Goal: Navigation & Orientation: Find specific page/section

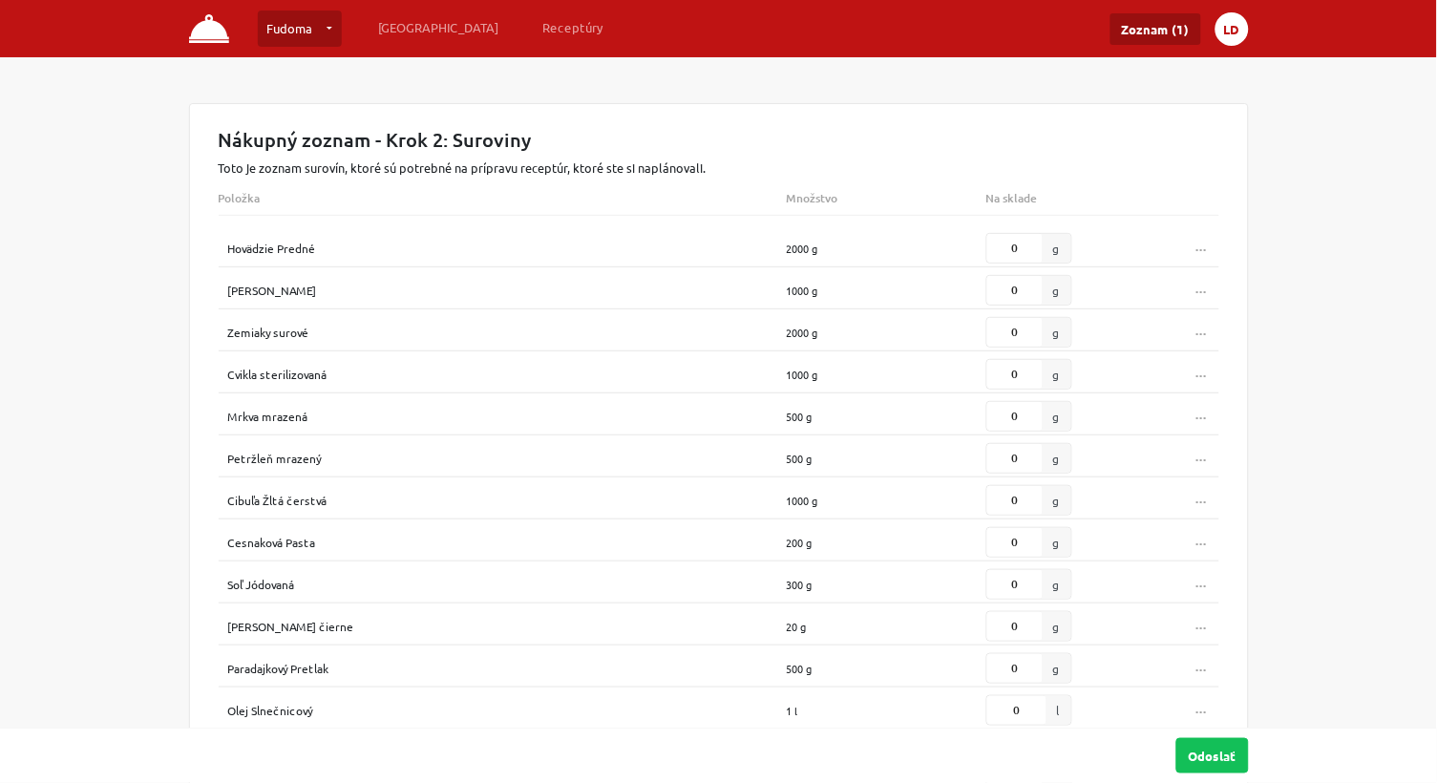
click at [1227, 30] on button "LD" at bounding box center [1232, 28] width 33 height 33
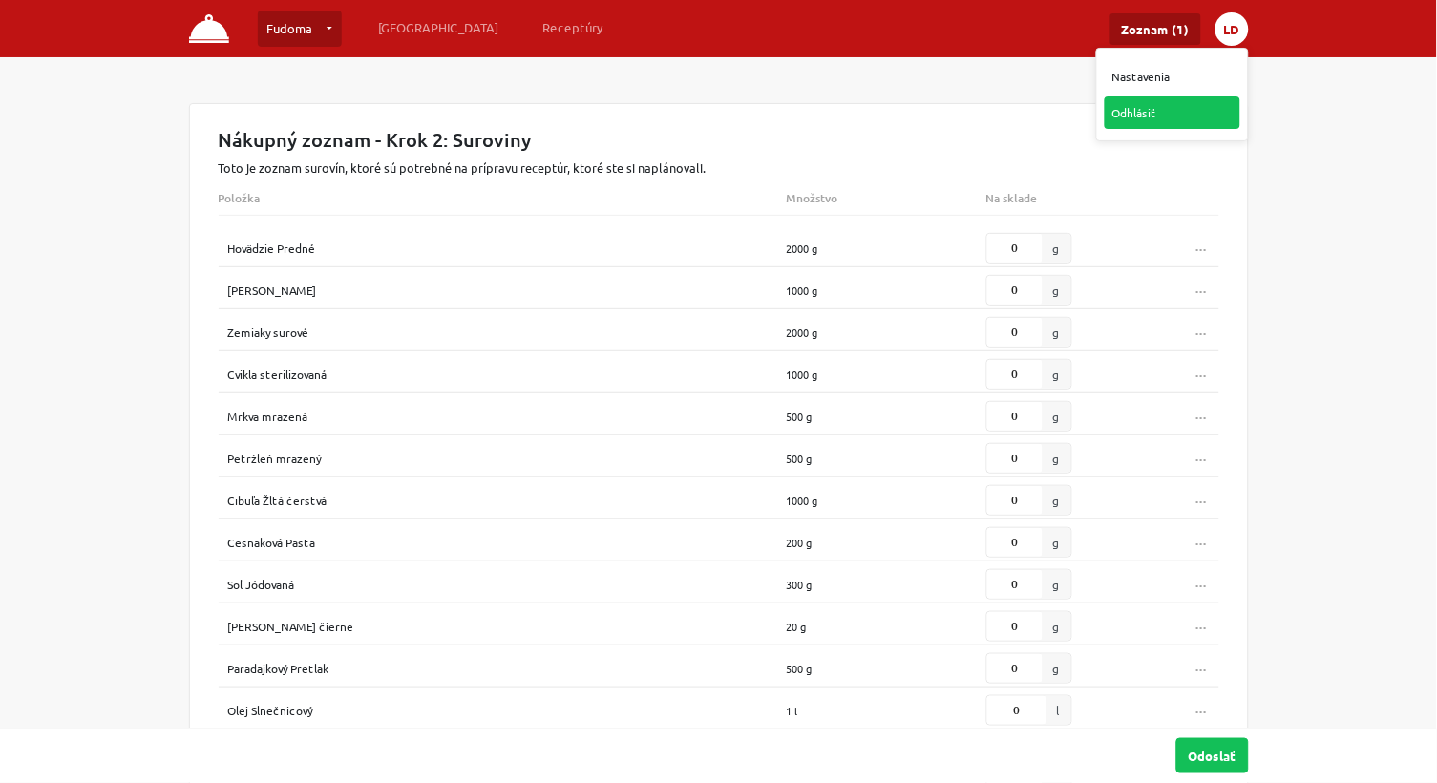
click at [1141, 116] on link "Odhlásiť" at bounding box center [1173, 112] width 136 height 32
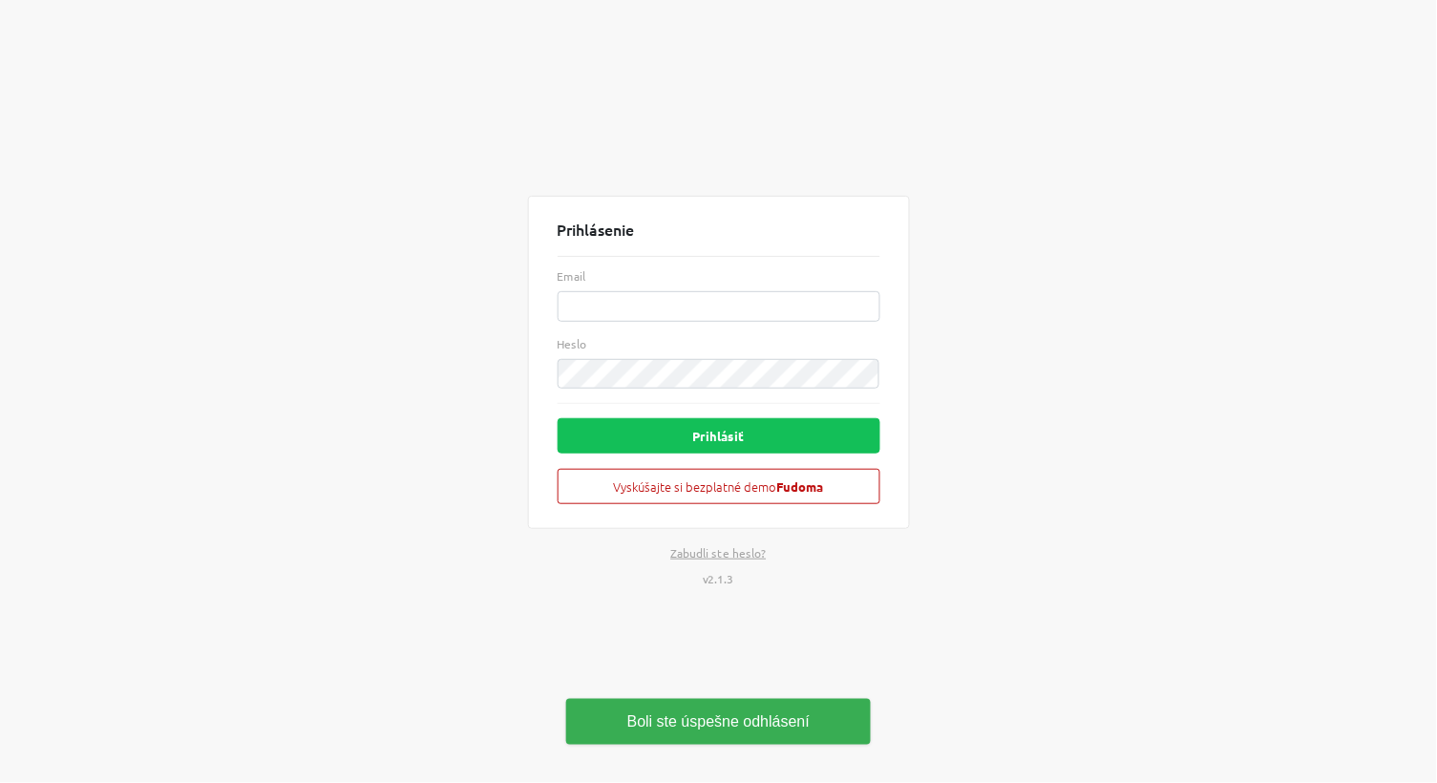
click at [1050, 415] on div "Prihlásenie Email Heslo Prihlásiť Vyskúšajte si bezplatné demo Fudoma Zabudli s…" at bounding box center [719, 391] width 1089 height 783
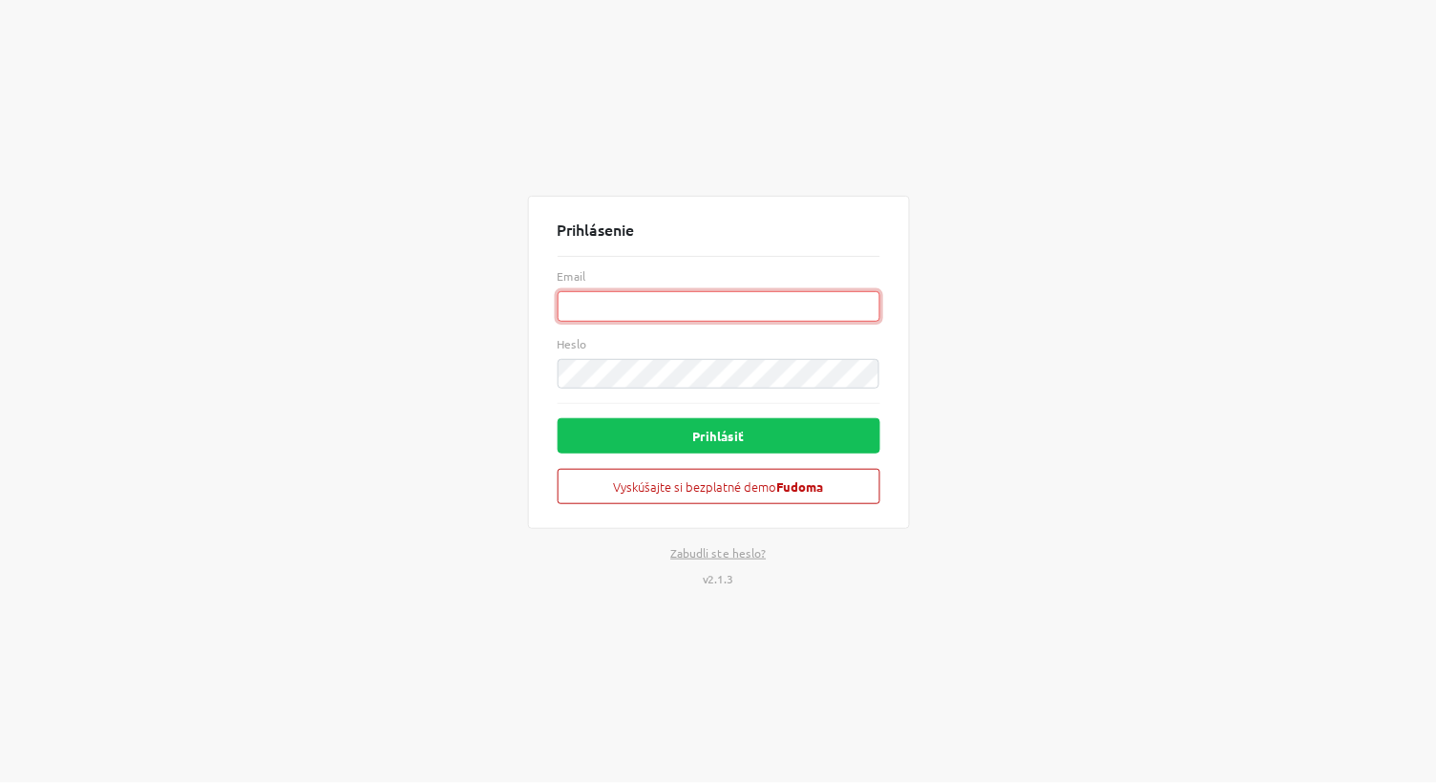
click at [663, 304] on input "Email" at bounding box center [719, 306] width 323 height 31
paste input "[EMAIL_ADDRESS][DOMAIN_NAME]"
type input "[EMAIL_ADDRESS][DOMAIN_NAME]"
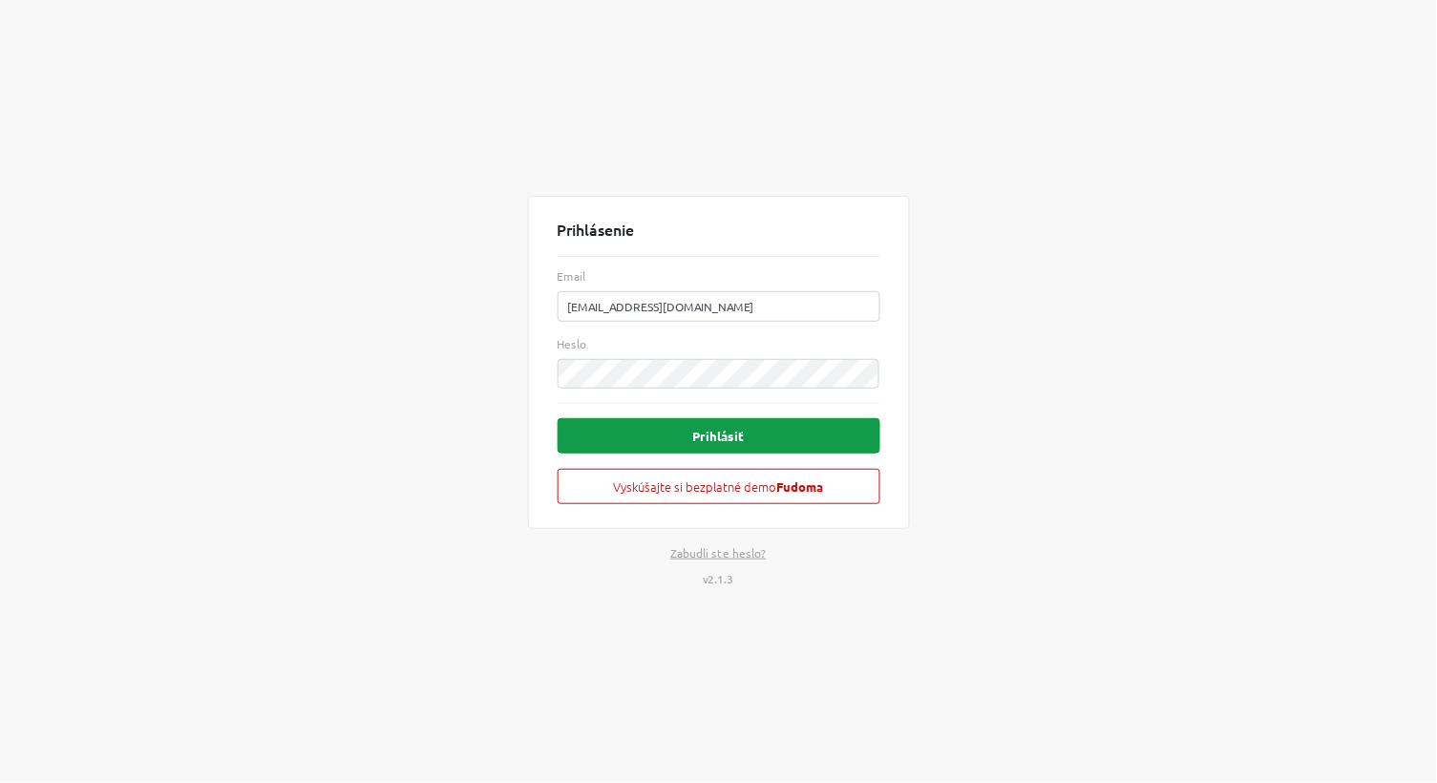
click at [649, 443] on button "Prihlásiť" at bounding box center [719, 435] width 323 height 35
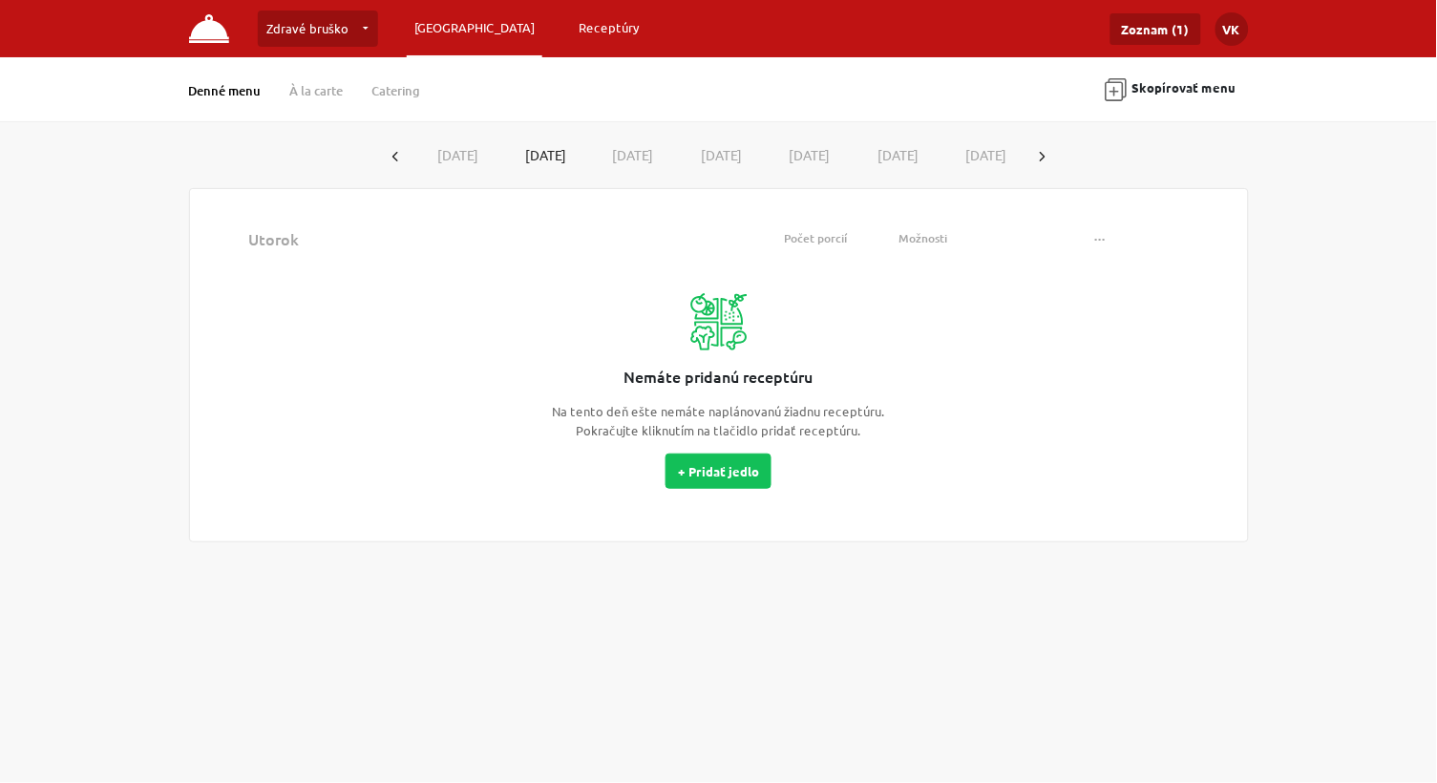
click at [571, 24] on link "Receptúry" at bounding box center [609, 28] width 76 height 34
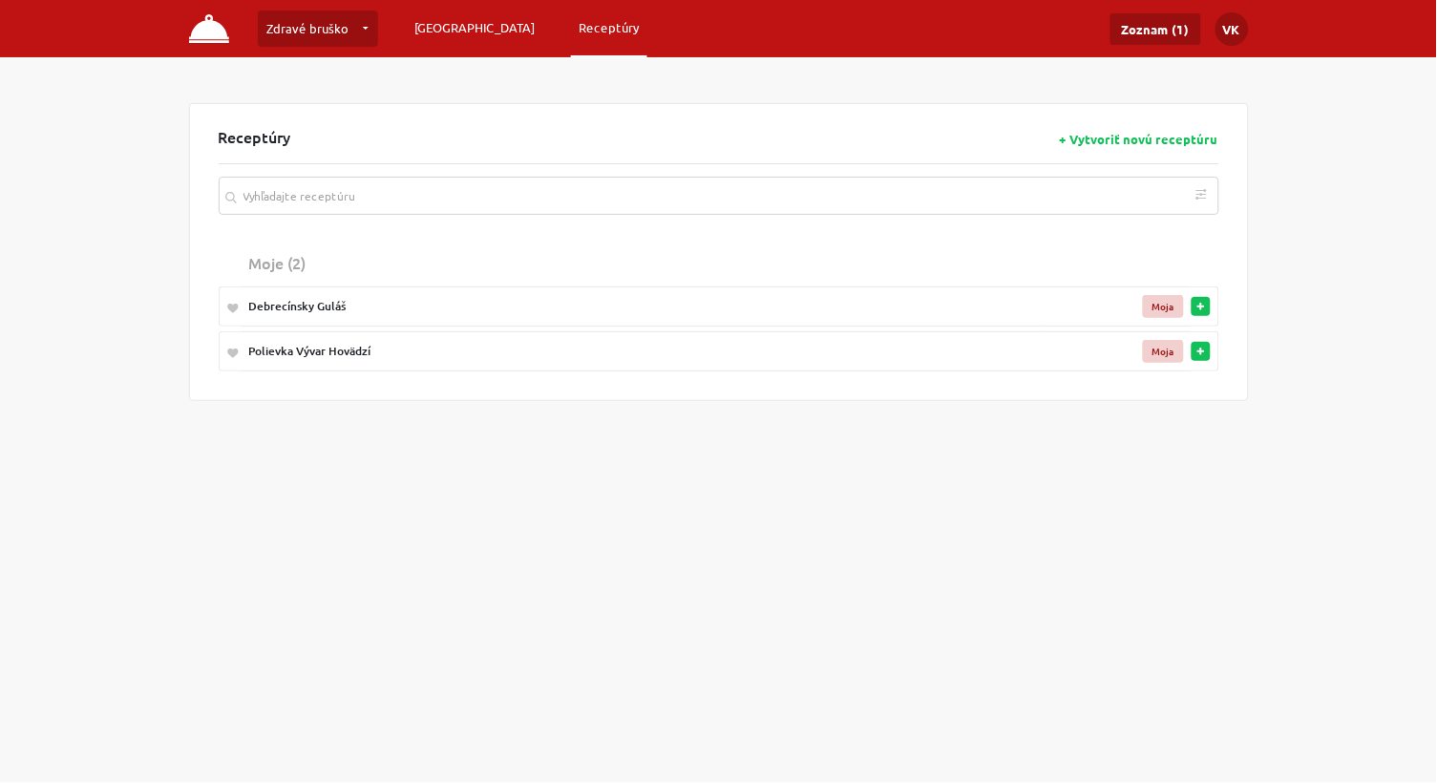
click at [436, 28] on link "[GEOGRAPHIC_DATA]" at bounding box center [475, 28] width 136 height 34
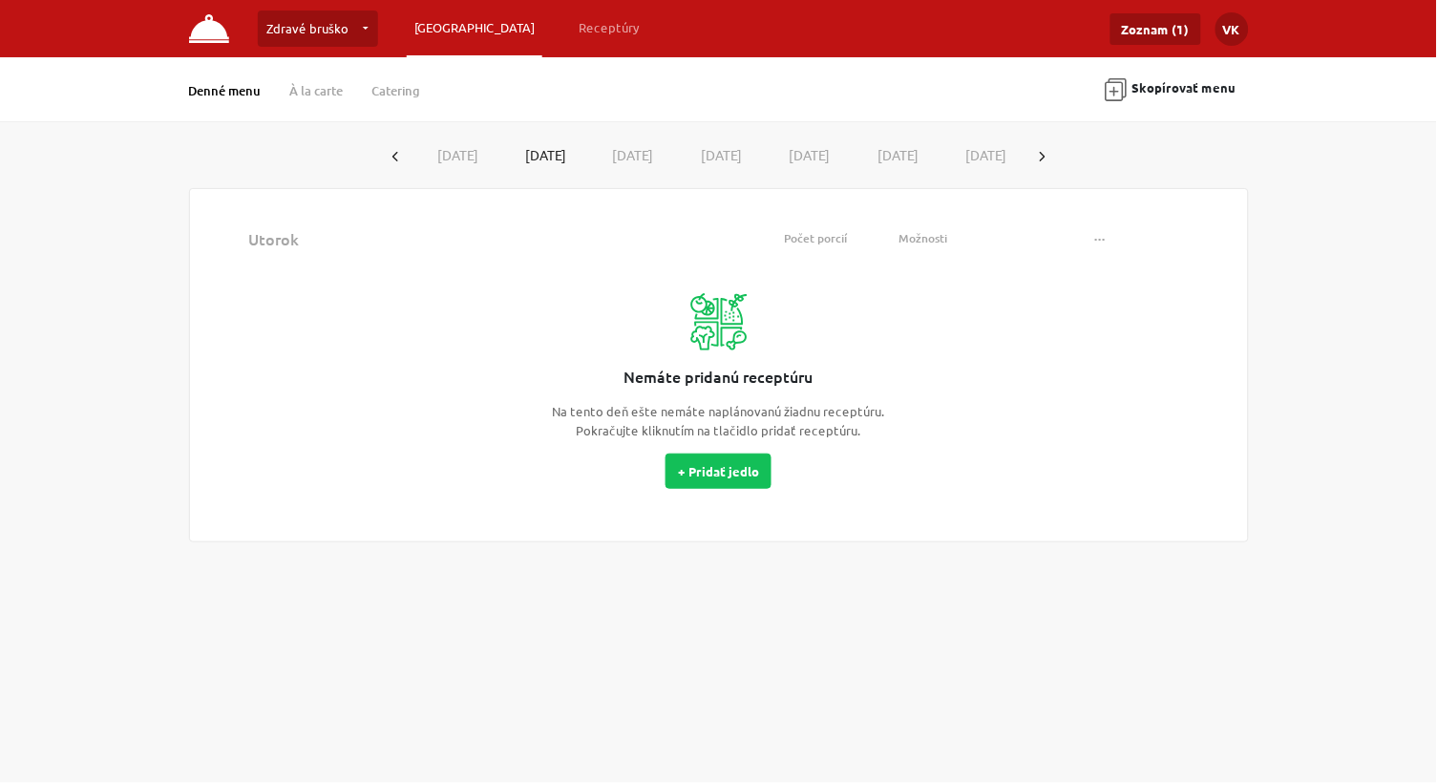
click at [200, 32] on img at bounding box center [209, 28] width 41 height 29
click at [571, 30] on link "Receptúry" at bounding box center [609, 28] width 76 height 34
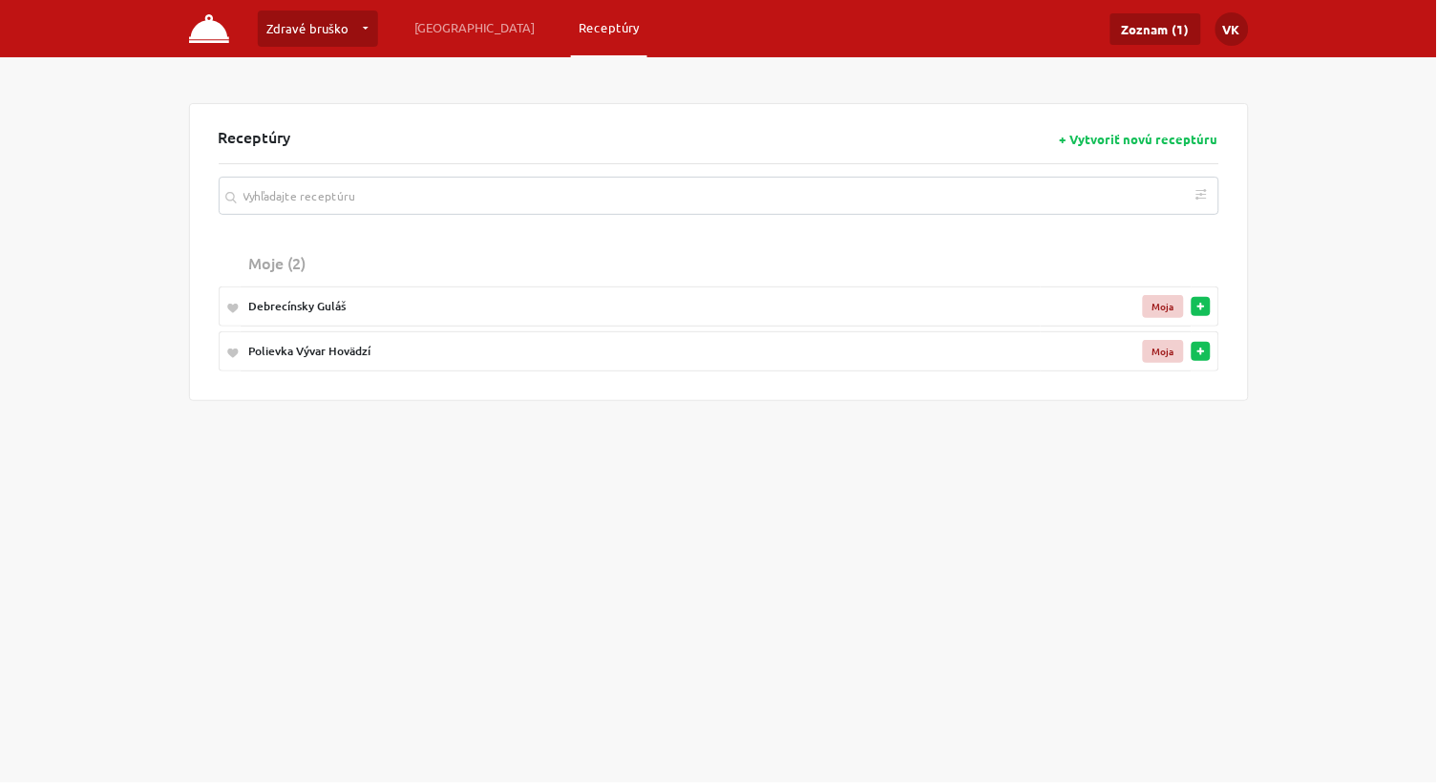
click at [211, 32] on img at bounding box center [209, 28] width 41 height 29
